Goal: Information Seeking & Learning: Find specific fact

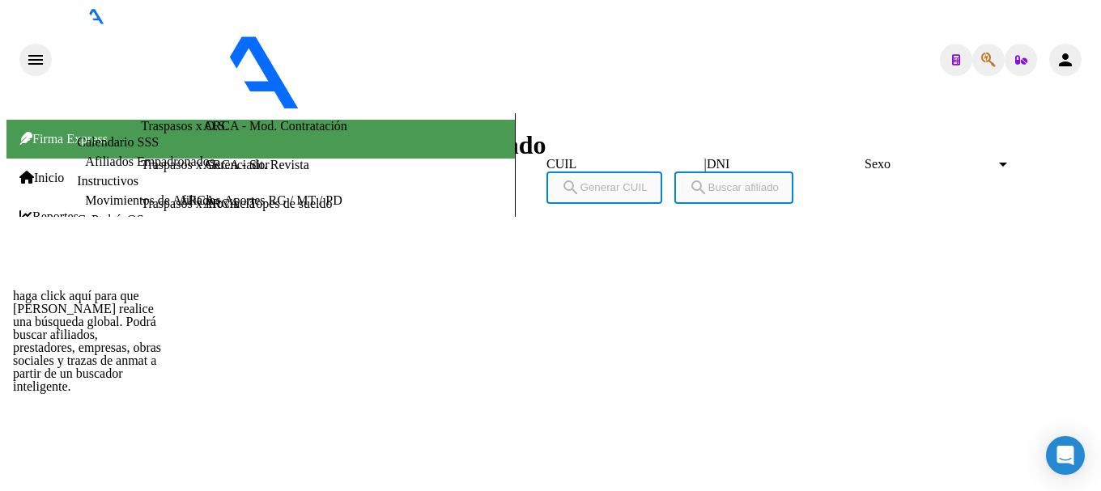
click at [988, 60] on icon "button" at bounding box center [988, 60] width 15 height 1
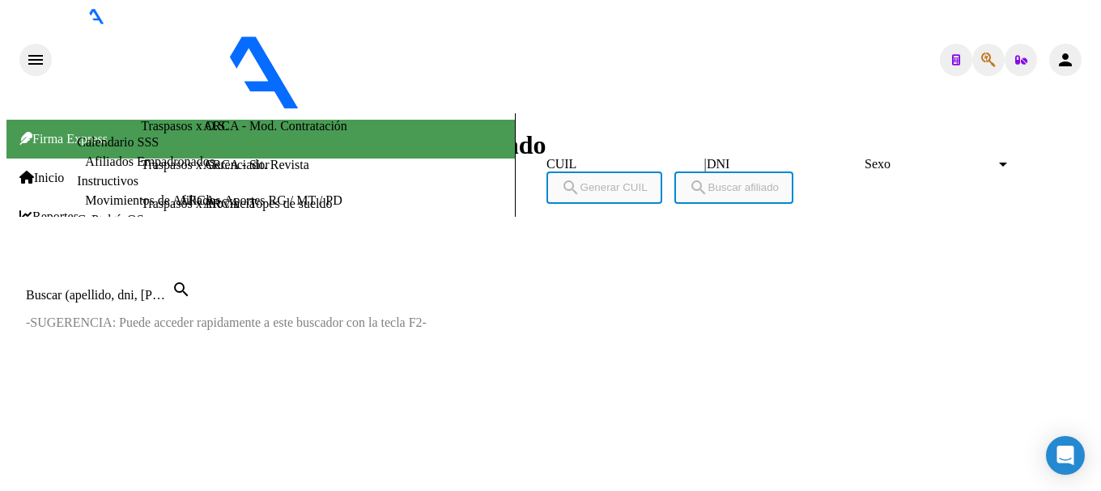
click at [536, 261] on div at bounding box center [550, 261] width 1088 height 0
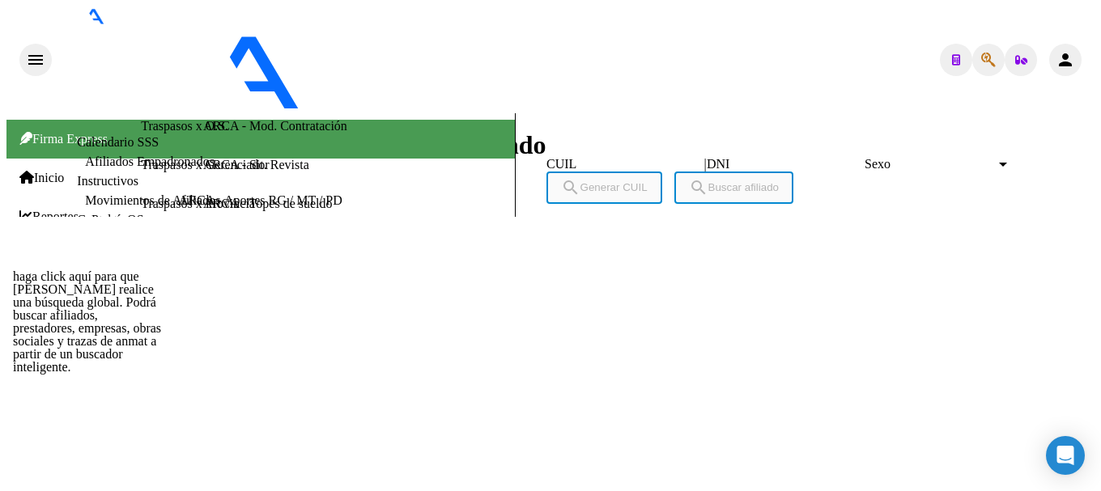
click at [981, 60] on icon "button" at bounding box center [988, 60] width 15 height 1
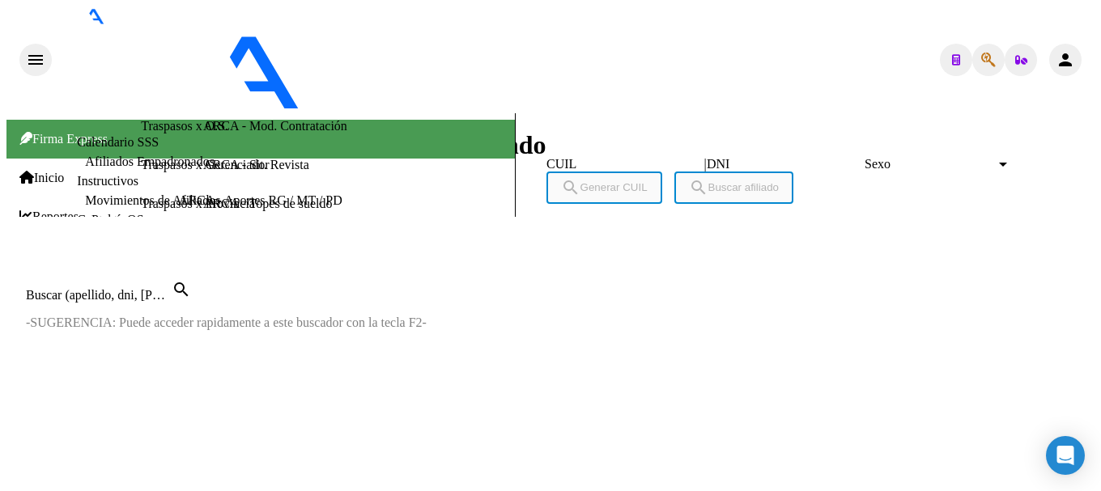
paste input "20942767812"
type input "20942767812"
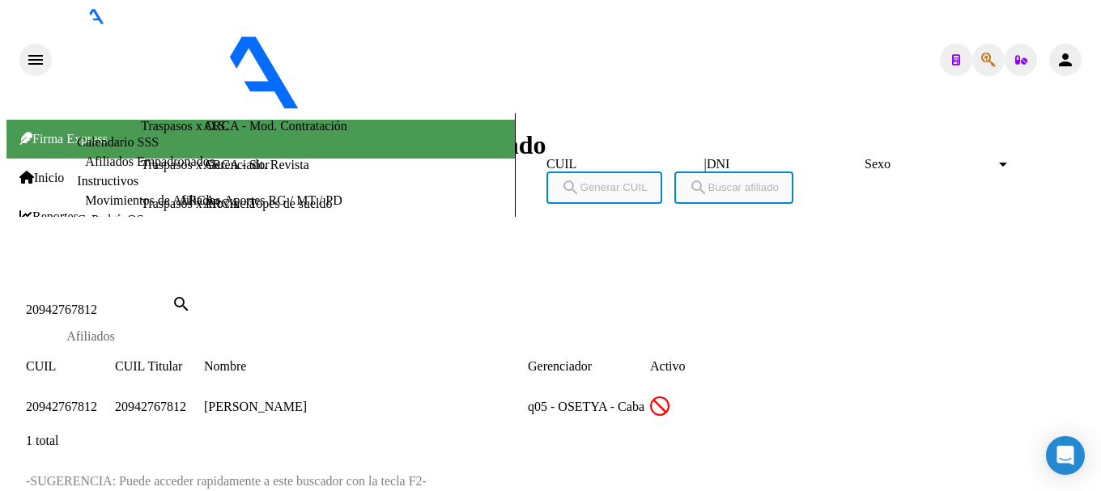
click at [97, 400] on span "20942767812" at bounding box center [61, 407] width 71 height 14
type textarea "20942767812"
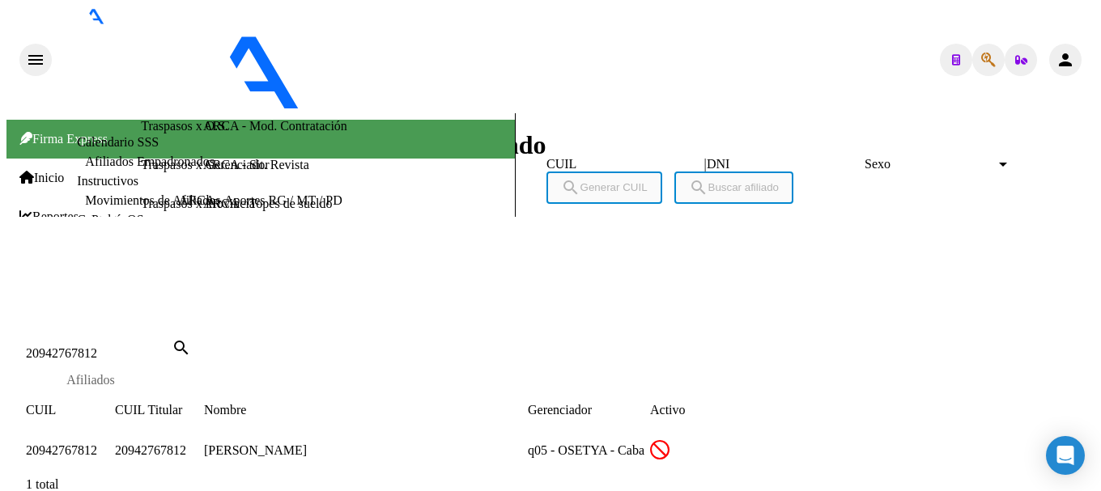
scroll to position [369, 0]
copy span "94276781"
drag, startPoint x: 109, startPoint y: 333, endPoint x: 165, endPoint y: 333, distance: 55.9
